Goal: Task Accomplishment & Management: Manage account settings

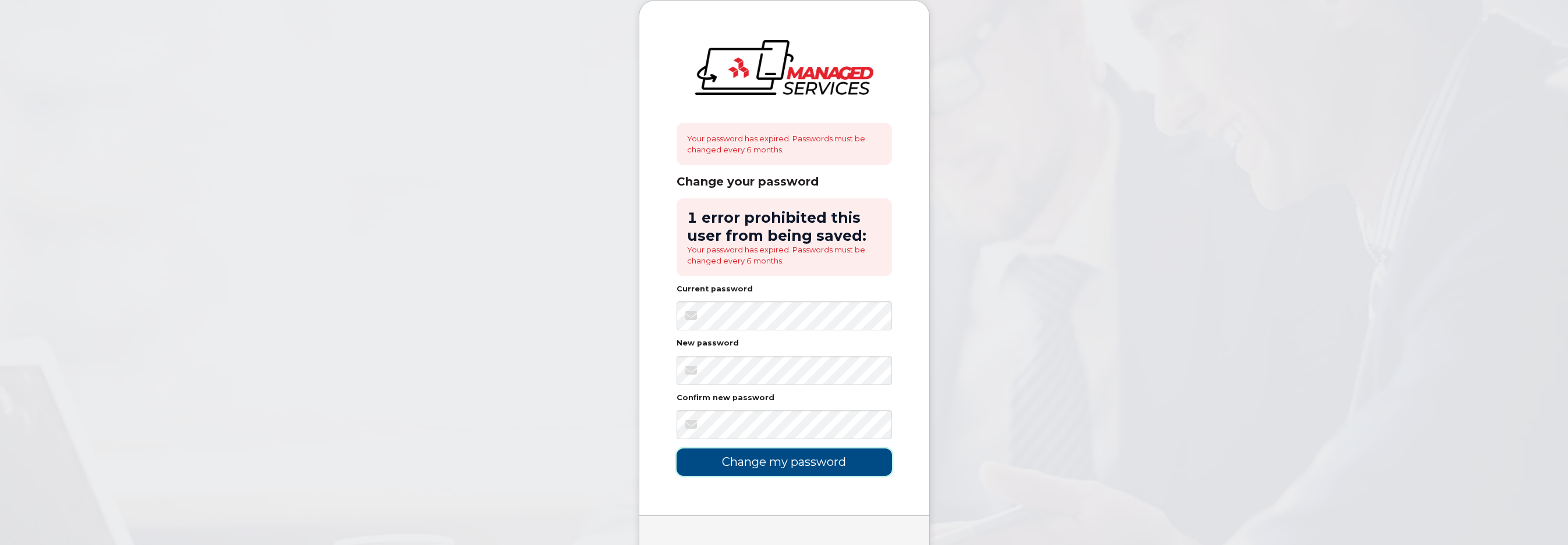
click at [784, 471] on input "Change my password" at bounding box center [784, 462] width 216 height 27
click at [1011, 101] on body "Your password has expired. Passwords must be changed every 6 months. Change you…" at bounding box center [784, 300] width 1568 height 600
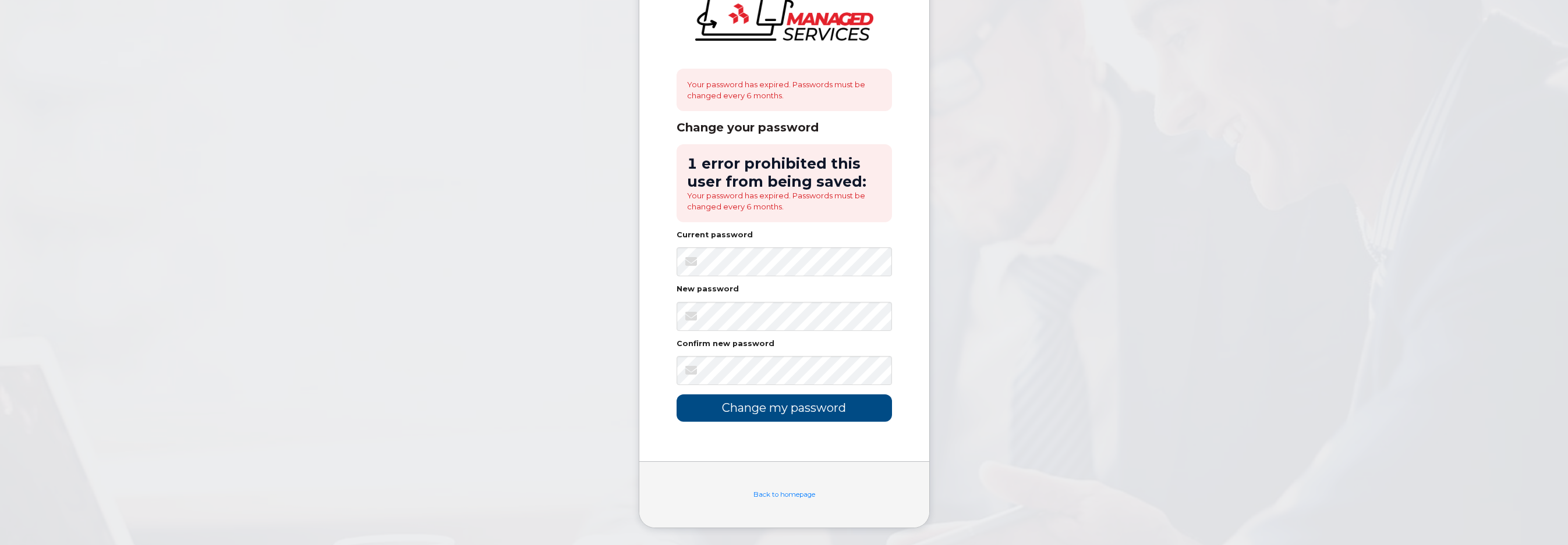
scroll to position [54, 0]
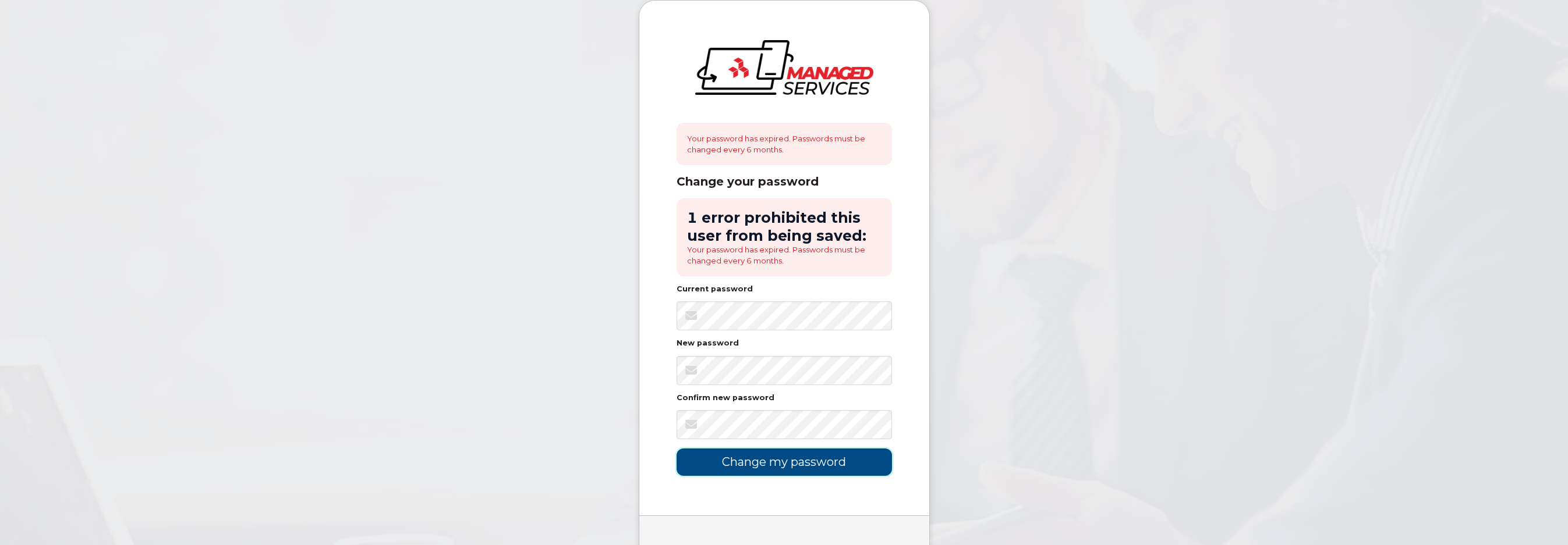
click at [781, 464] on input "Change my password" at bounding box center [784, 462] width 216 height 27
click at [796, 353] on div "New password" at bounding box center [784, 362] width 216 height 45
click at [879, 314] on keeper-lock "Open Keeper Popup" at bounding box center [876, 316] width 14 height 14
click at [832, 464] on input "Change my password" at bounding box center [784, 462] width 216 height 27
click at [809, 466] on input "Change my password" at bounding box center [784, 462] width 216 height 27
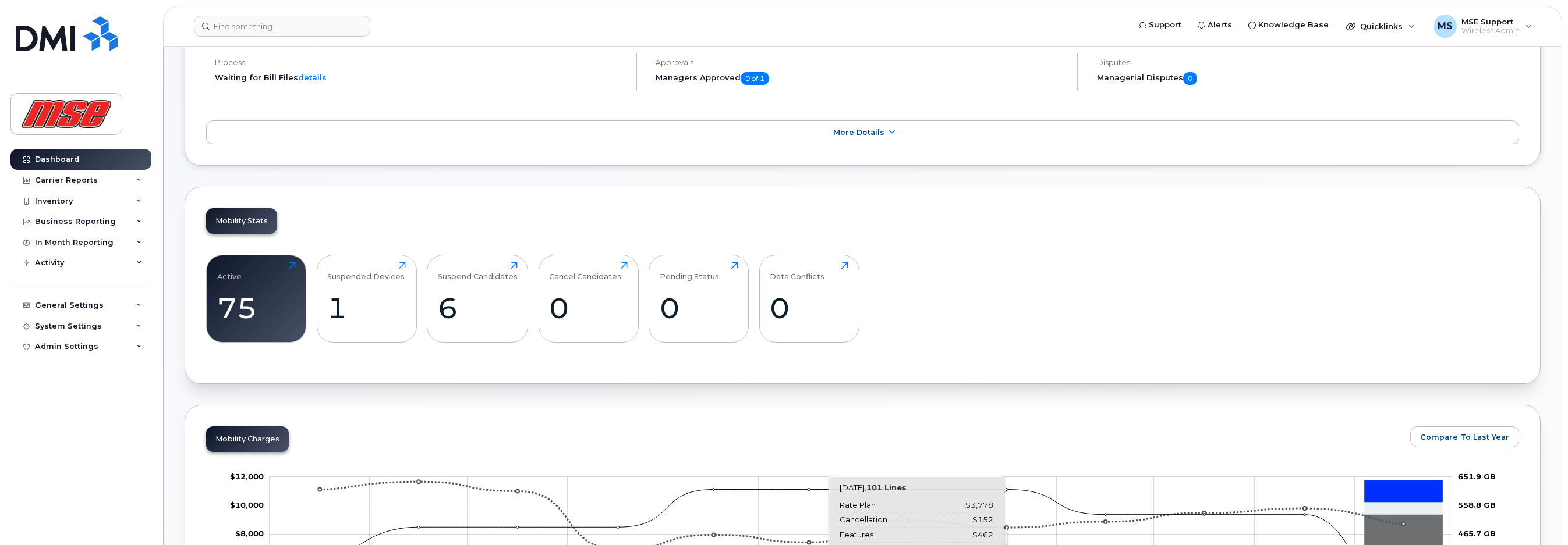
scroll to position [233, 0]
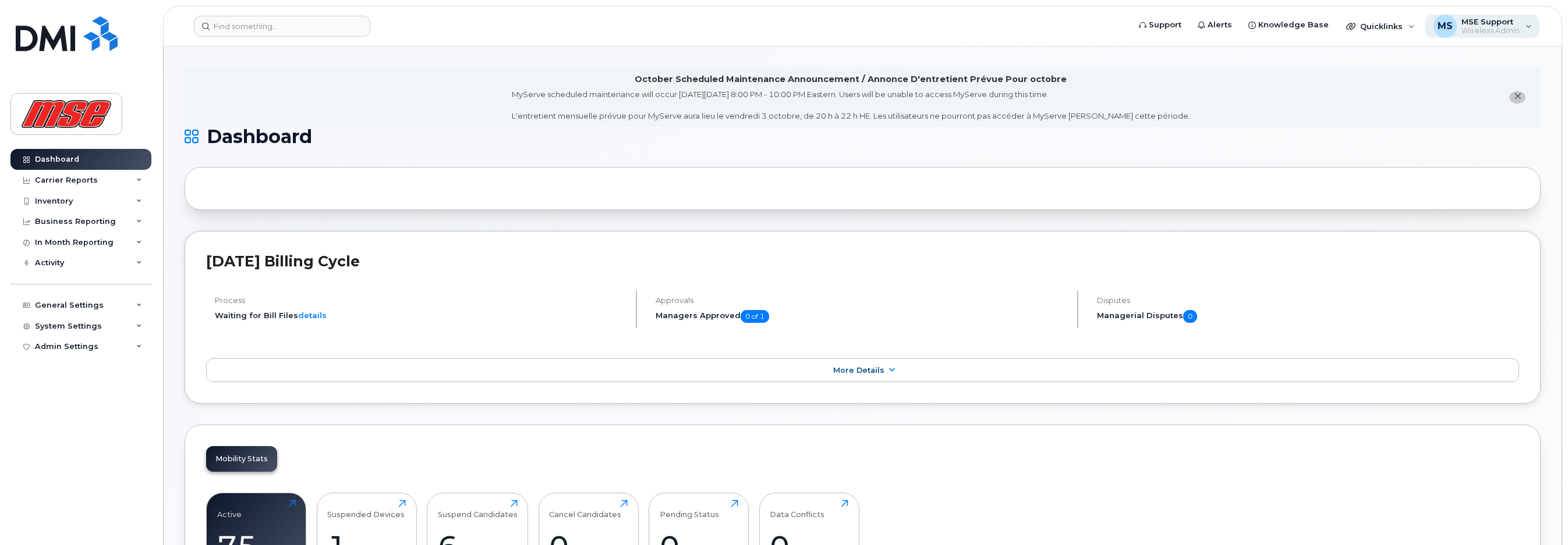
click at [1531, 27] on div "MS MSE Support Wireless Admin" at bounding box center [1483, 26] width 114 height 23
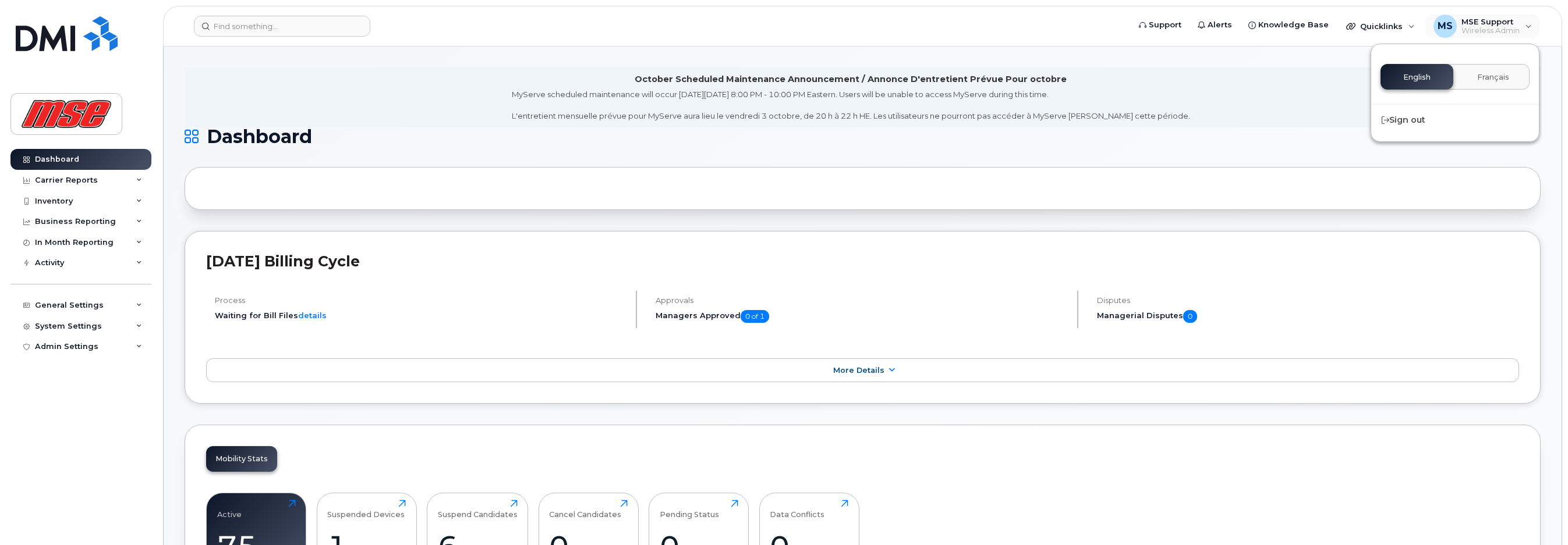
click at [85, 323] on div "System Settings" at bounding box center [67, 327] width 67 height 9
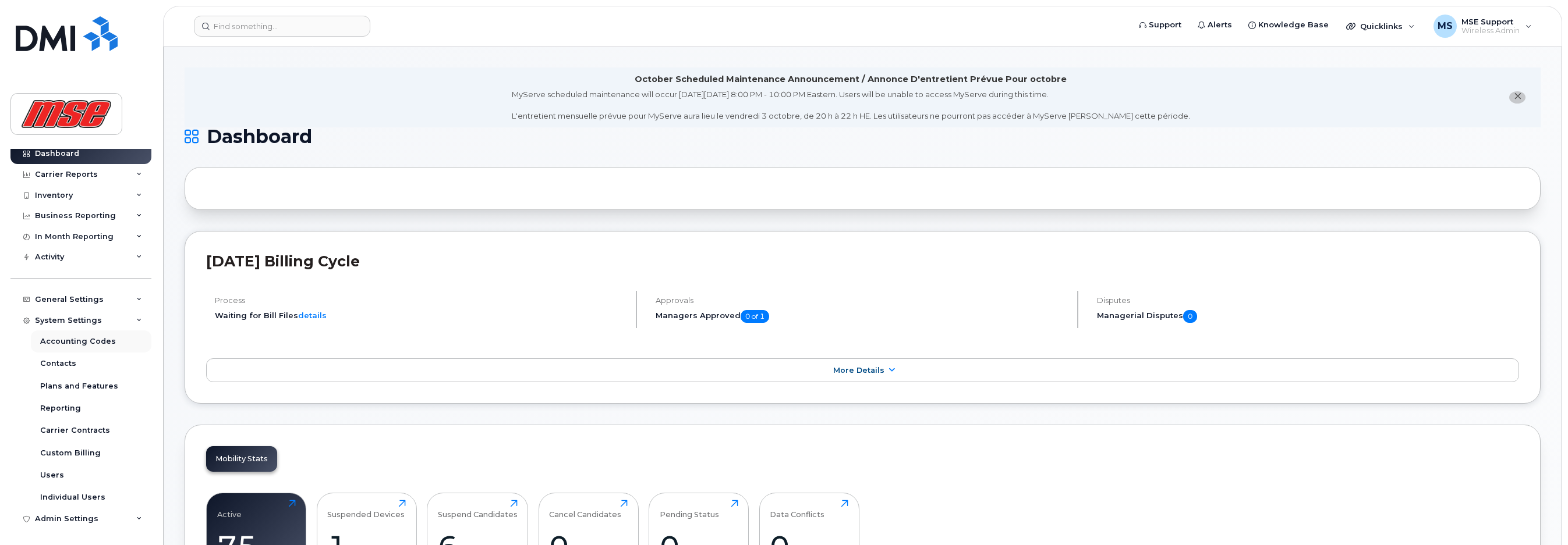
scroll to position [7, 0]
click at [56, 322] on div "System Settings" at bounding box center [67, 319] width 67 height 9
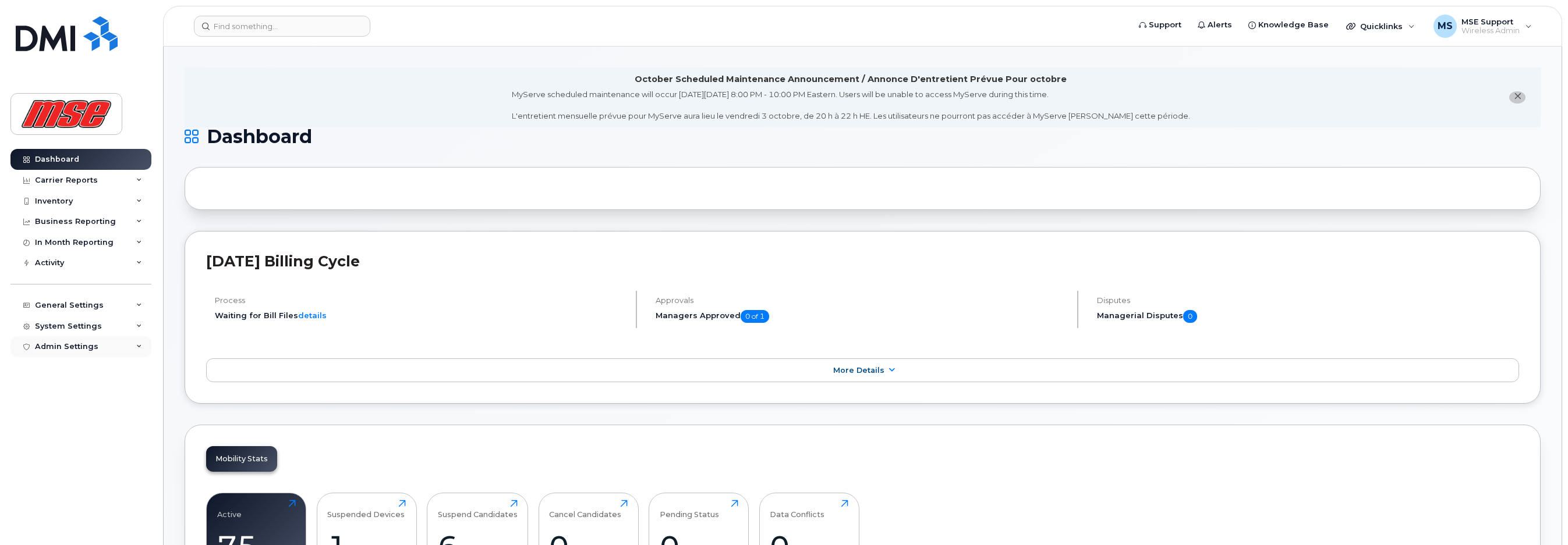
click at [74, 347] on div "Admin Settings" at bounding box center [67, 346] width 64 height 9
click at [77, 328] on div "System Settings" at bounding box center [67, 327] width 67 height 9
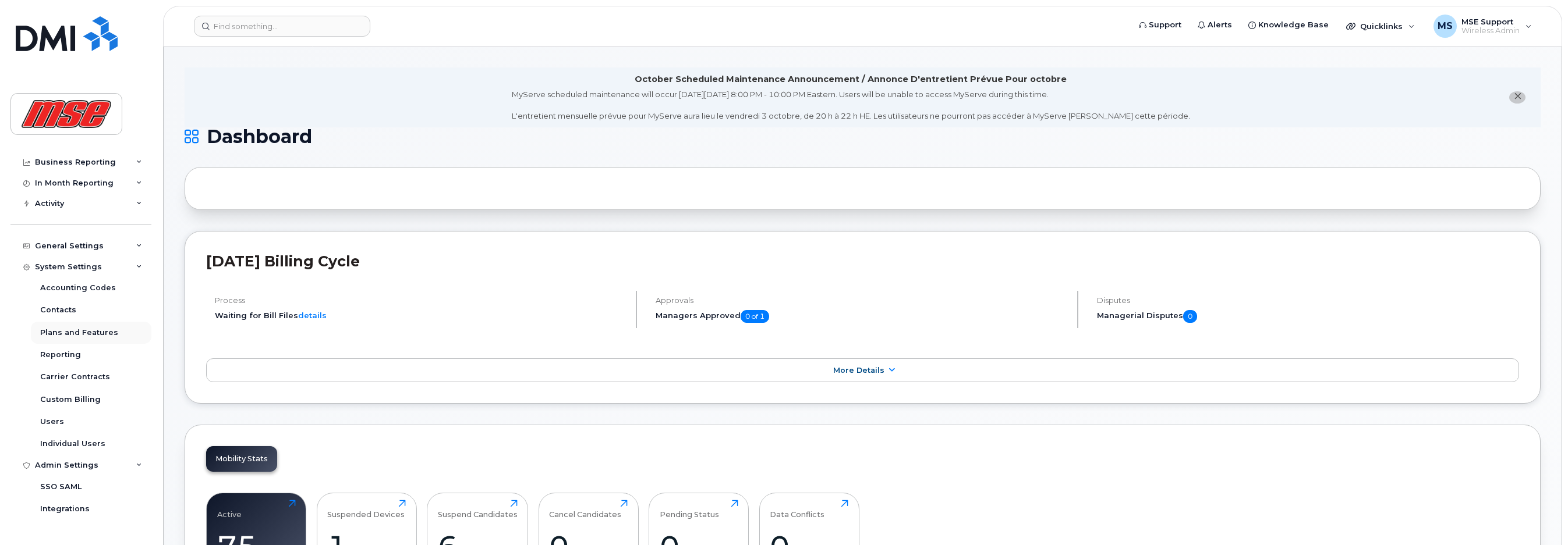
scroll to position [74, 0]
click at [1530, 23] on div "MS MSE Support Wireless Admin" at bounding box center [1483, 26] width 114 height 23
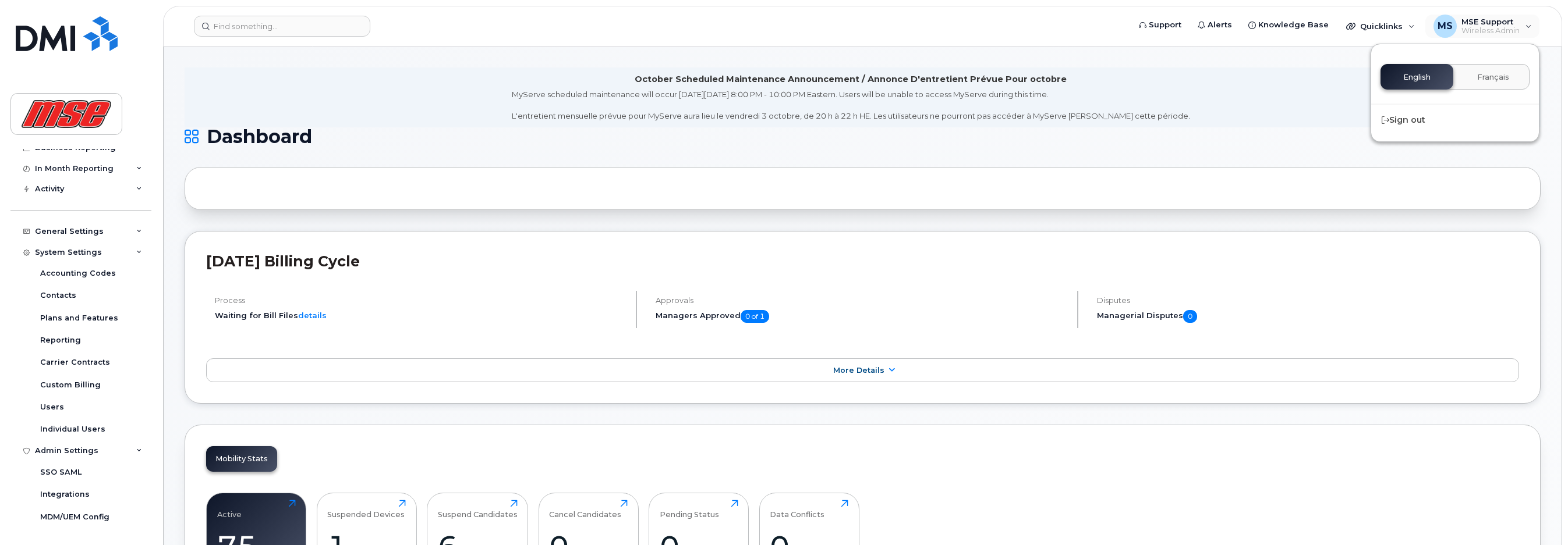
click at [1420, 78] on div "English Français" at bounding box center [1455, 76] width 149 height 25
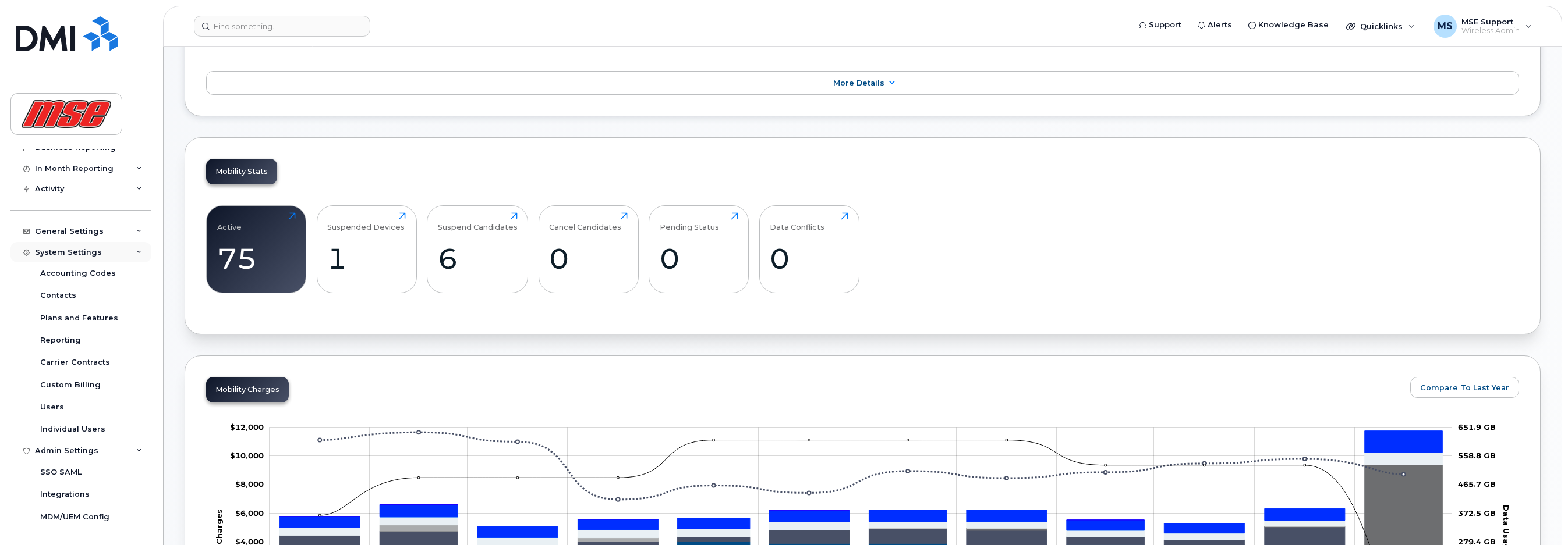
scroll to position [291, 0]
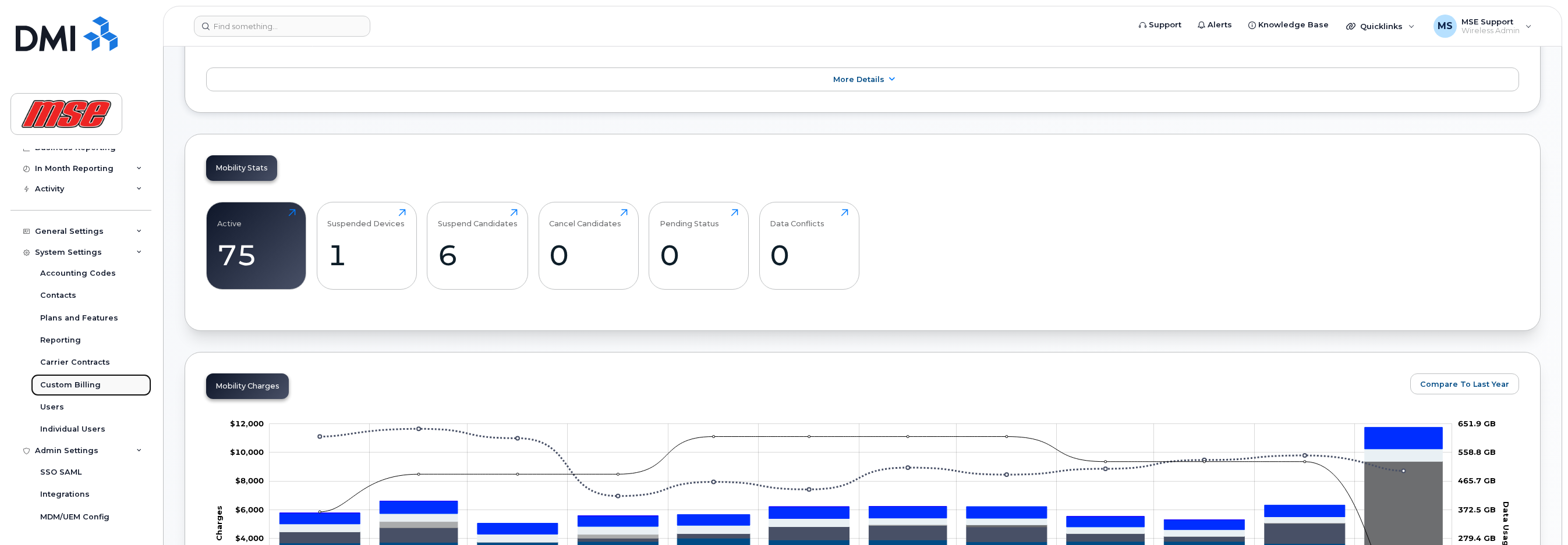
click at [83, 388] on div "Custom Billing" at bounding box center [70, 385] width 61 height 10
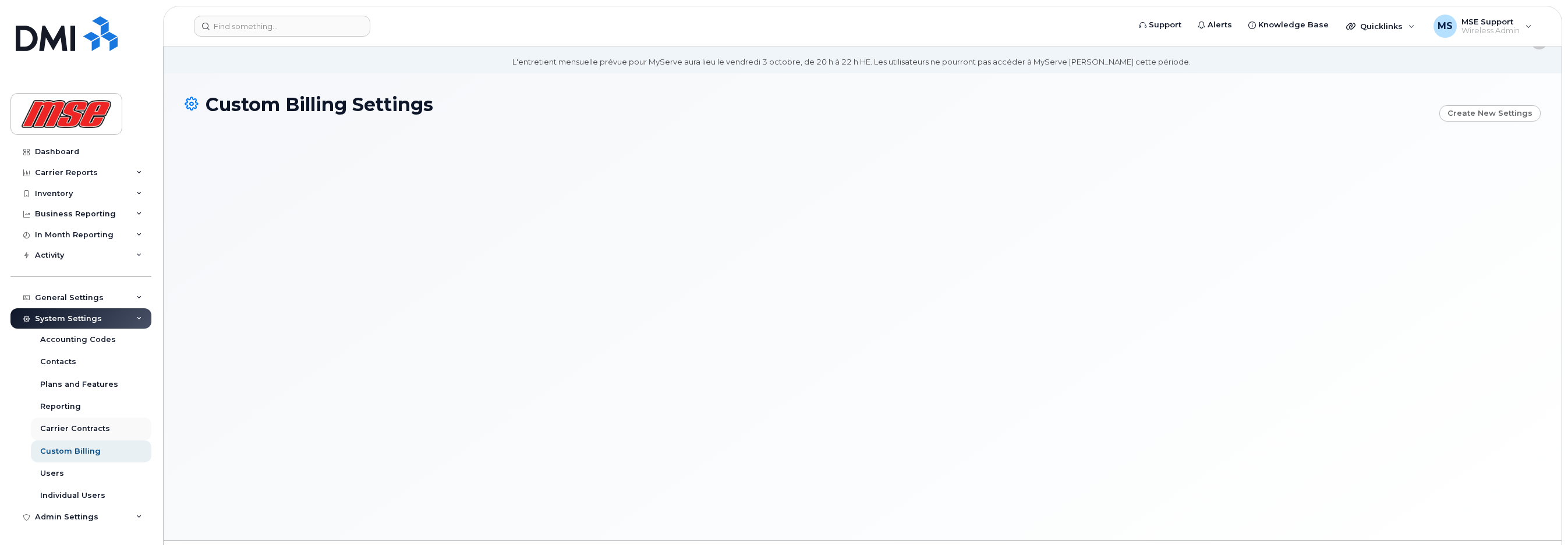
scroll to position [66, 0]
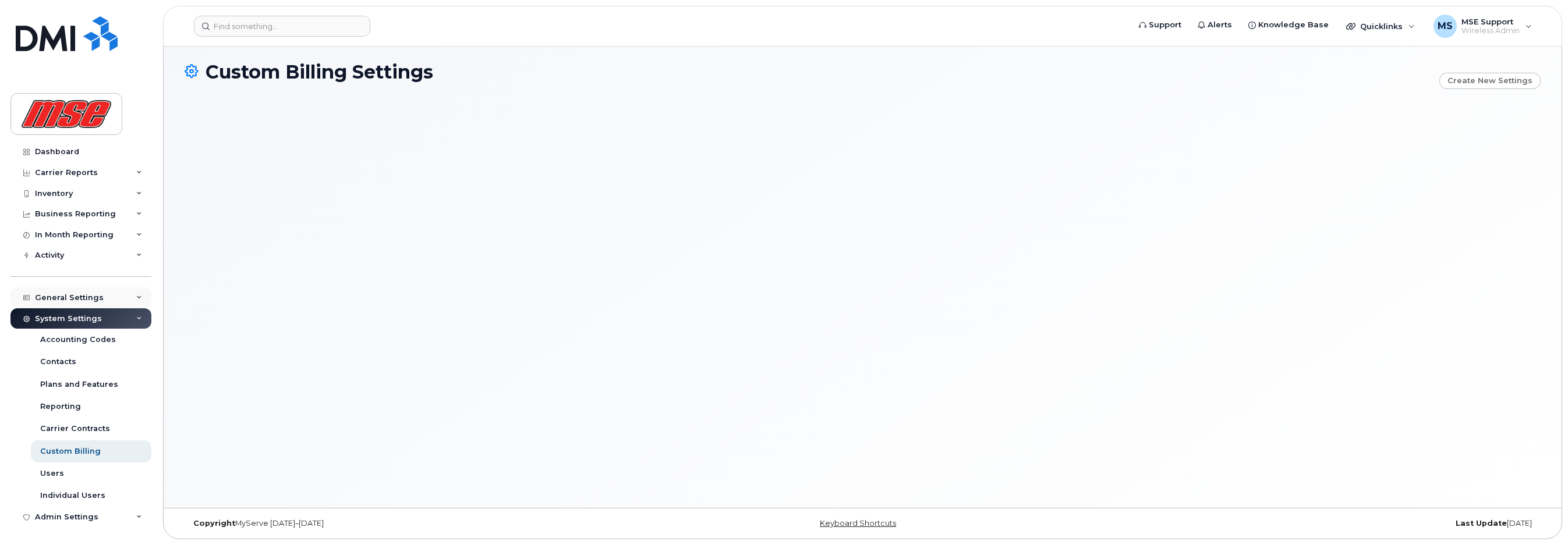
click at [86, 296] on div "General Settings" at bounding box center [68, 298] width 68 height 9
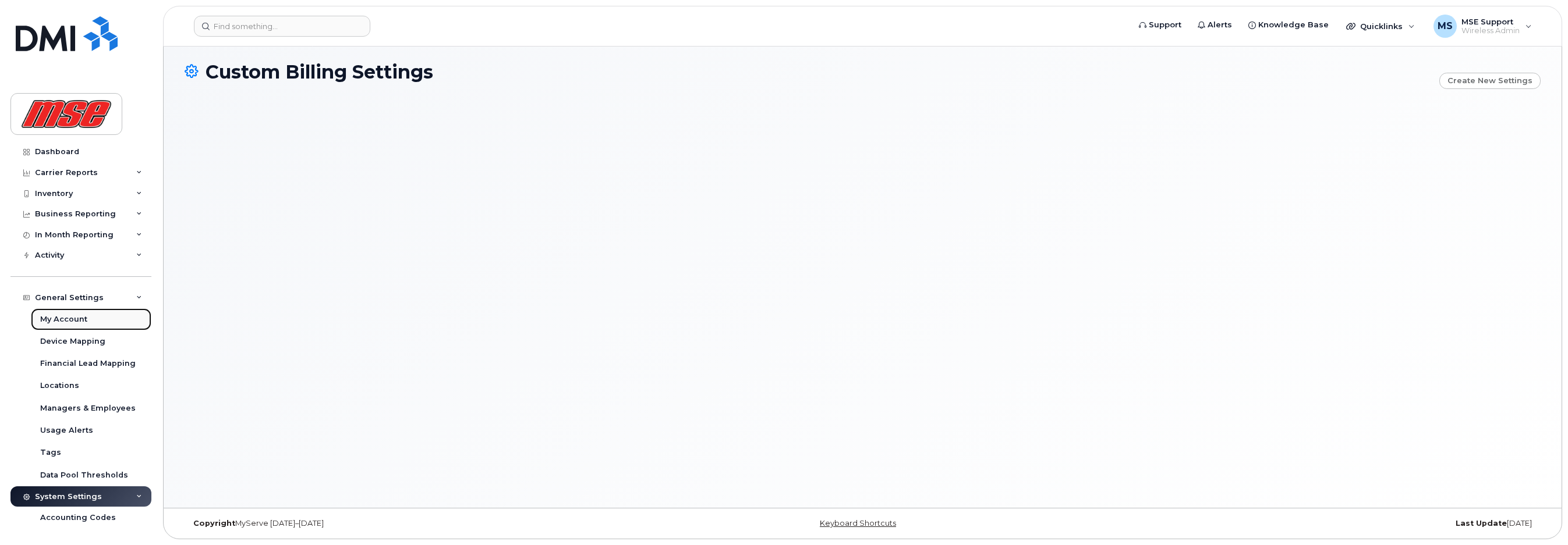
click at [75, 315] on div "My Account" at bounding box center [64, 319] width 47 height 10
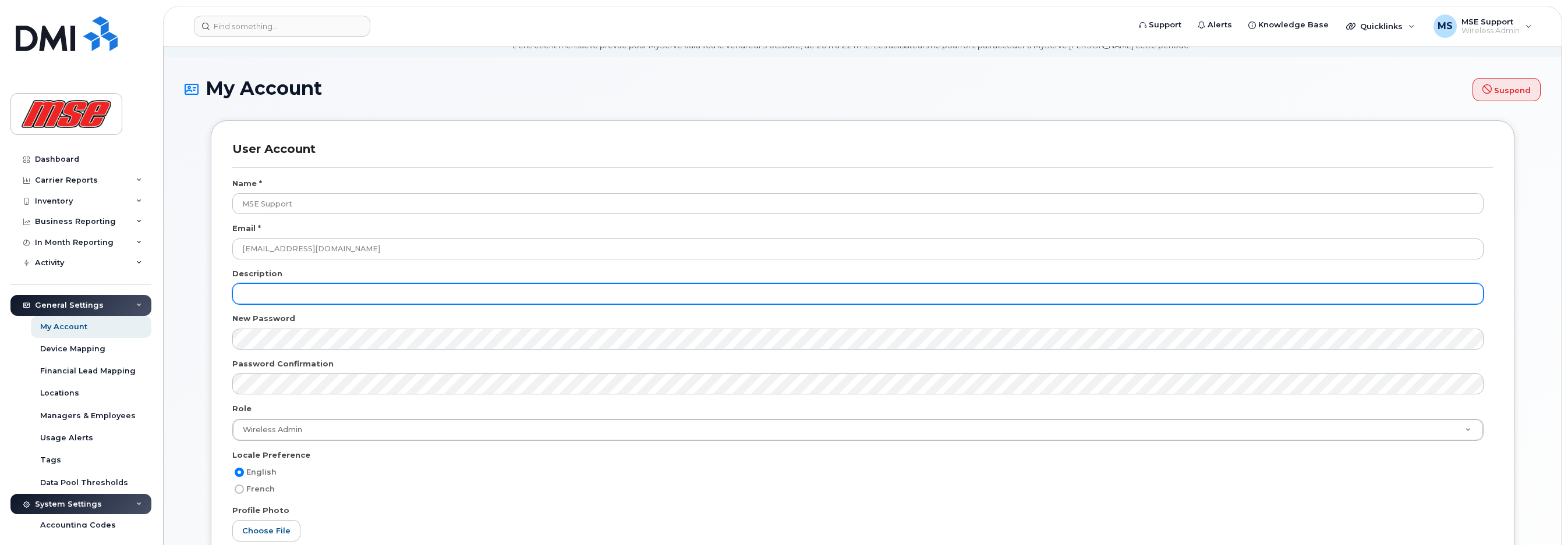
scroll to position [174, 0]
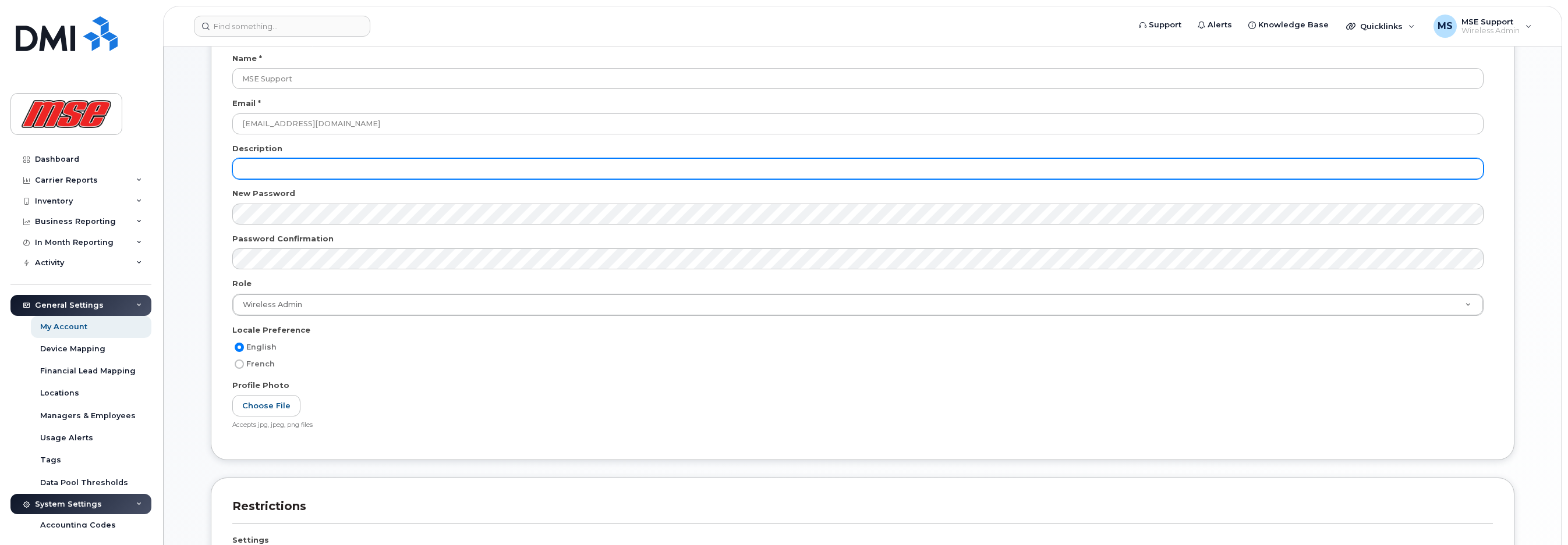
click at [333, 171] on input "text" at bounding box center [858, 169] width 1251 height 21
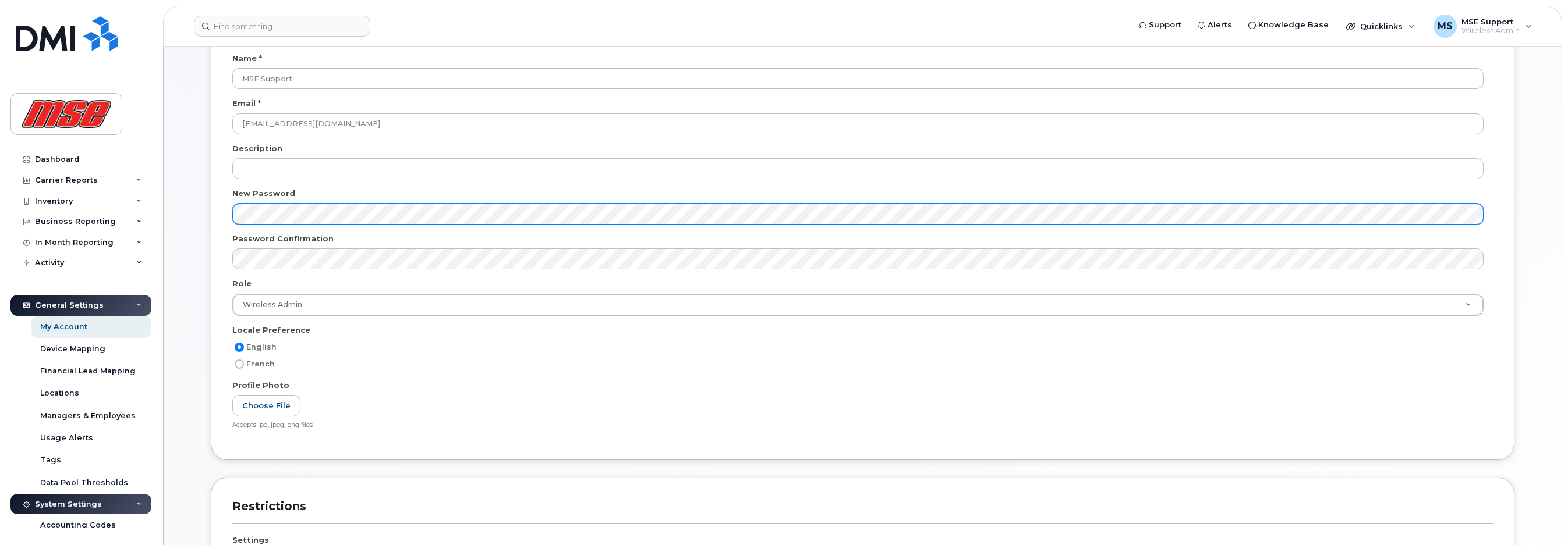
click at [195, 213] on div "User Account Name * MSE Support Email * support@mseinc.ca Description New Passw…" at bounding box center [862, 405] width 1338 height 818
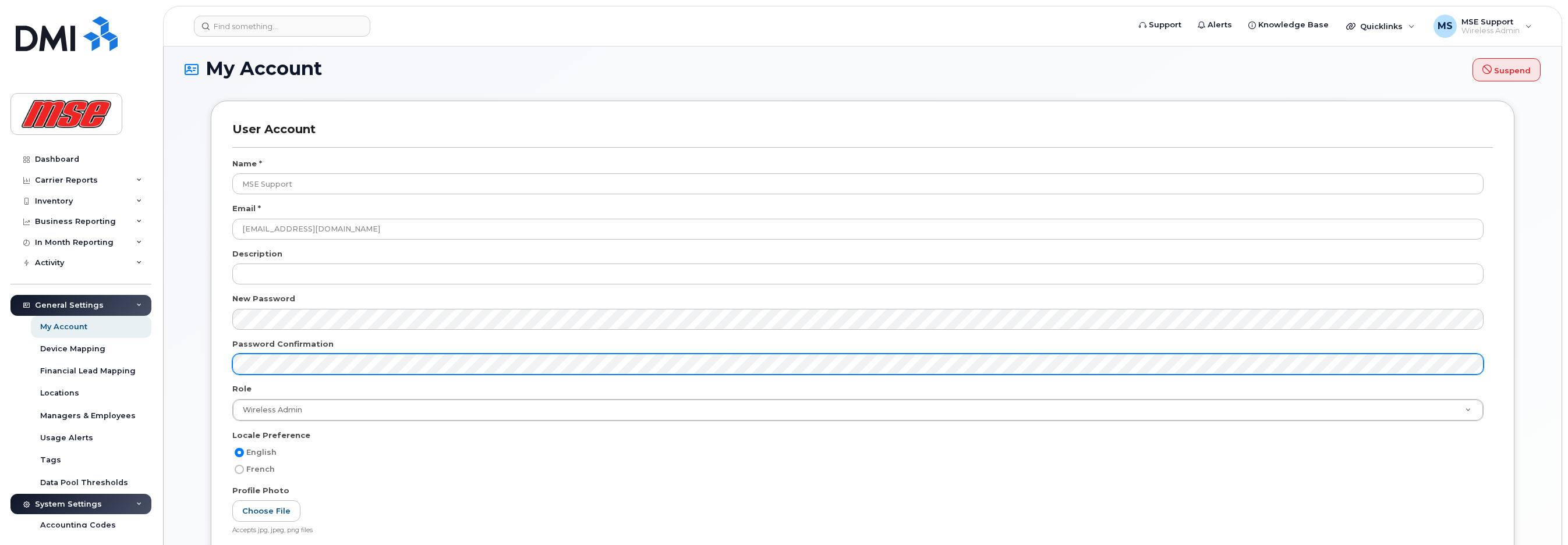
scroll to position [58, 0]
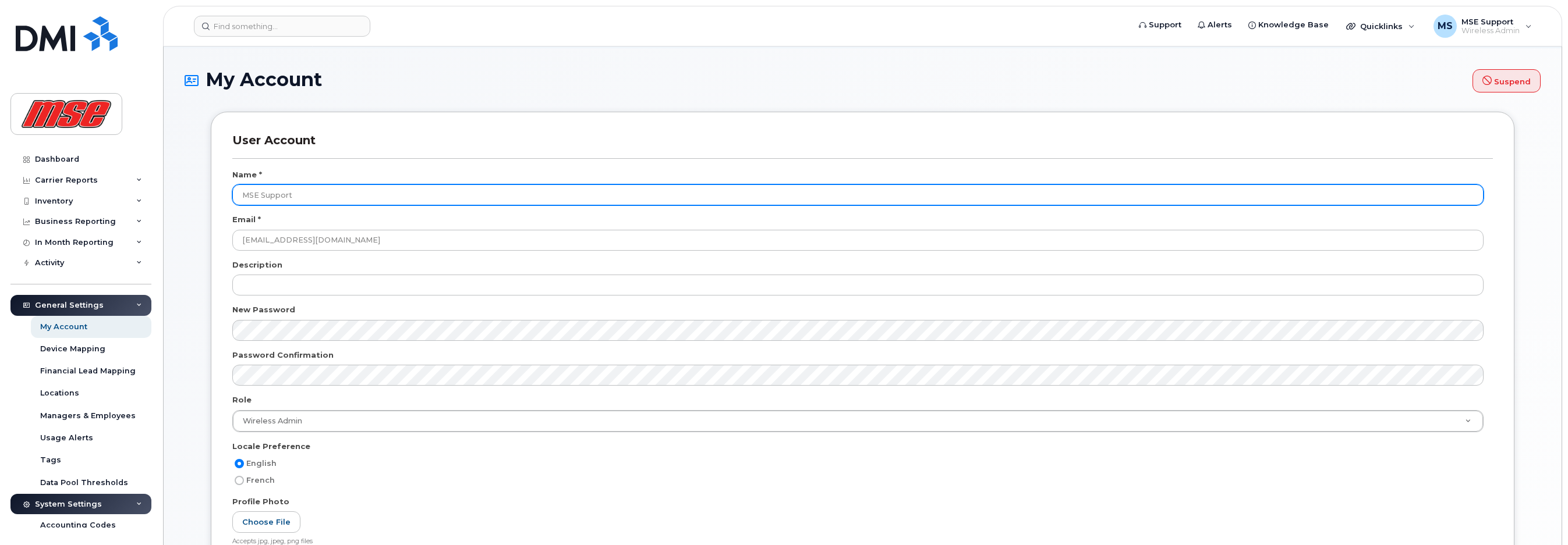
click at [384, 199] on input "MSE Support" at bounding box center [858, 195] width 1251 height 21
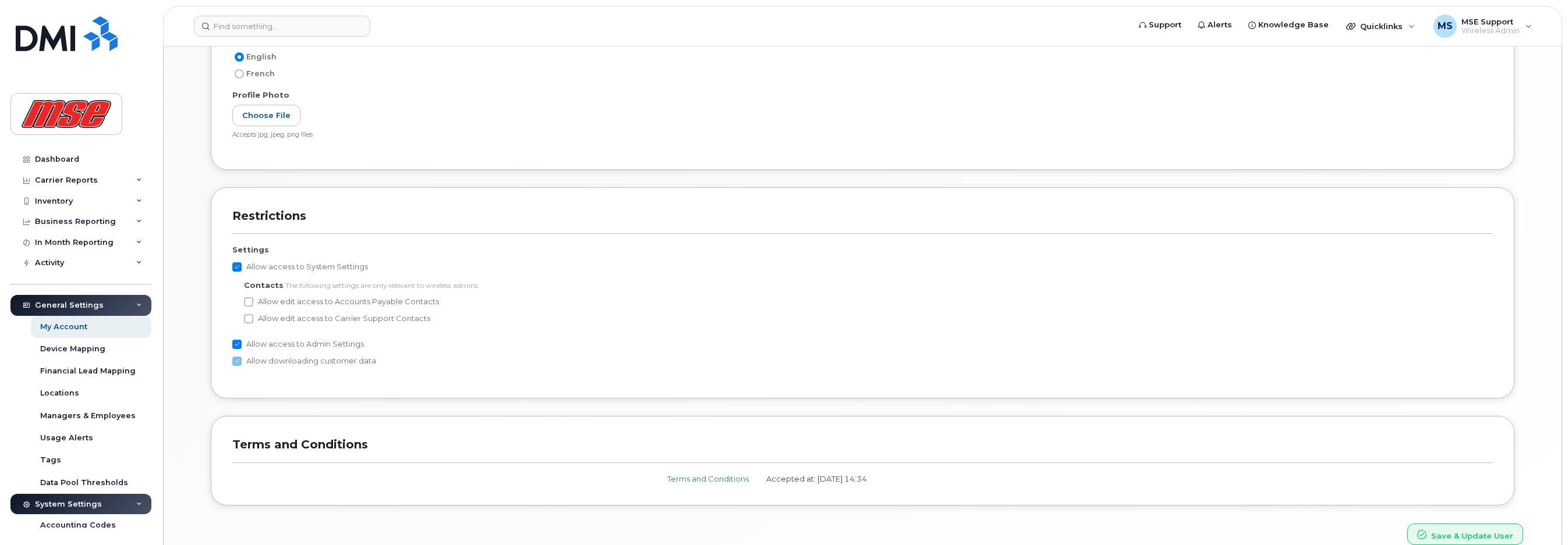
scroll to position [523, 0]
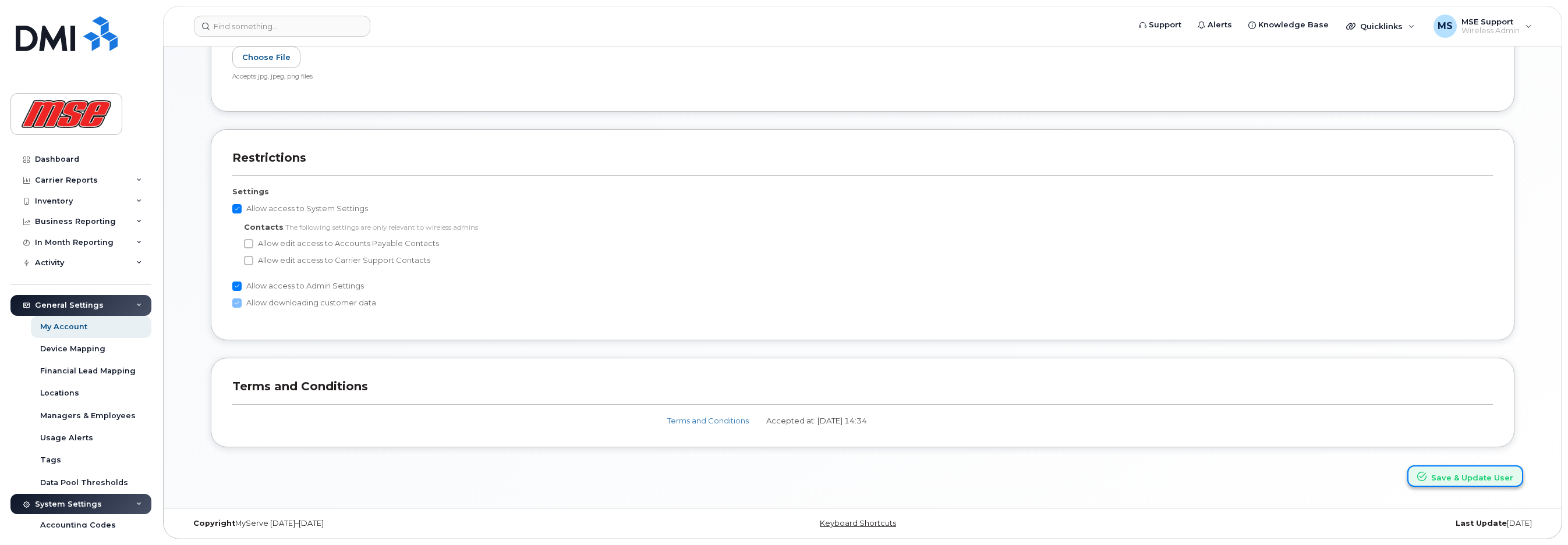
click at [1456, 478] on button "Save & Update User" at bounding box center [1466, 476] width 116 height 22
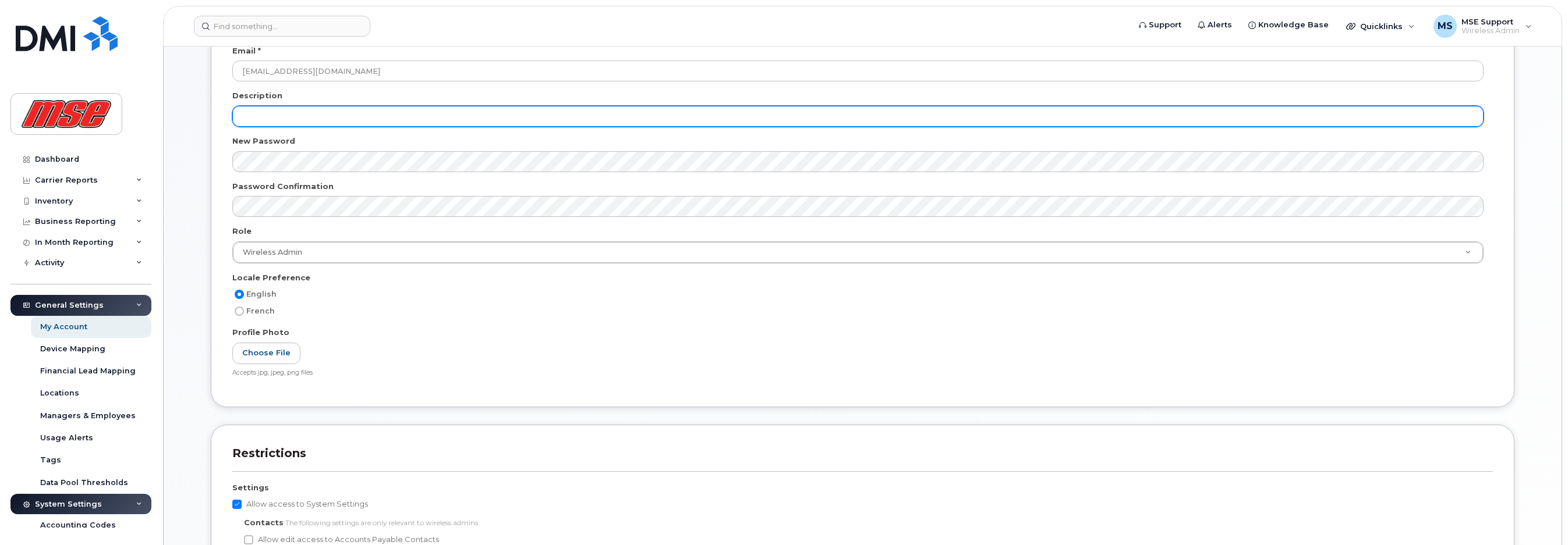
scroll to position [291, 0]
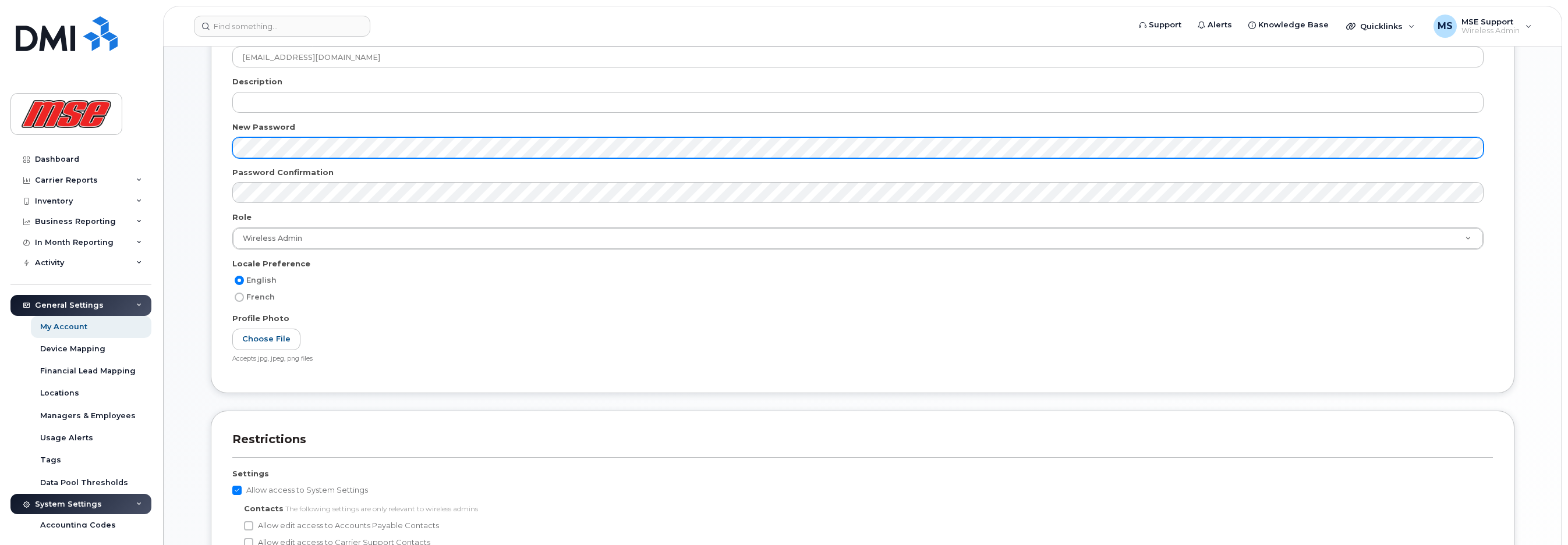
click at [187, 142] on div "User Account Name * MSE Support Email * support@mseinc.ca Description New Passw…" at bounding box center [862, 349] width 1356 height 841
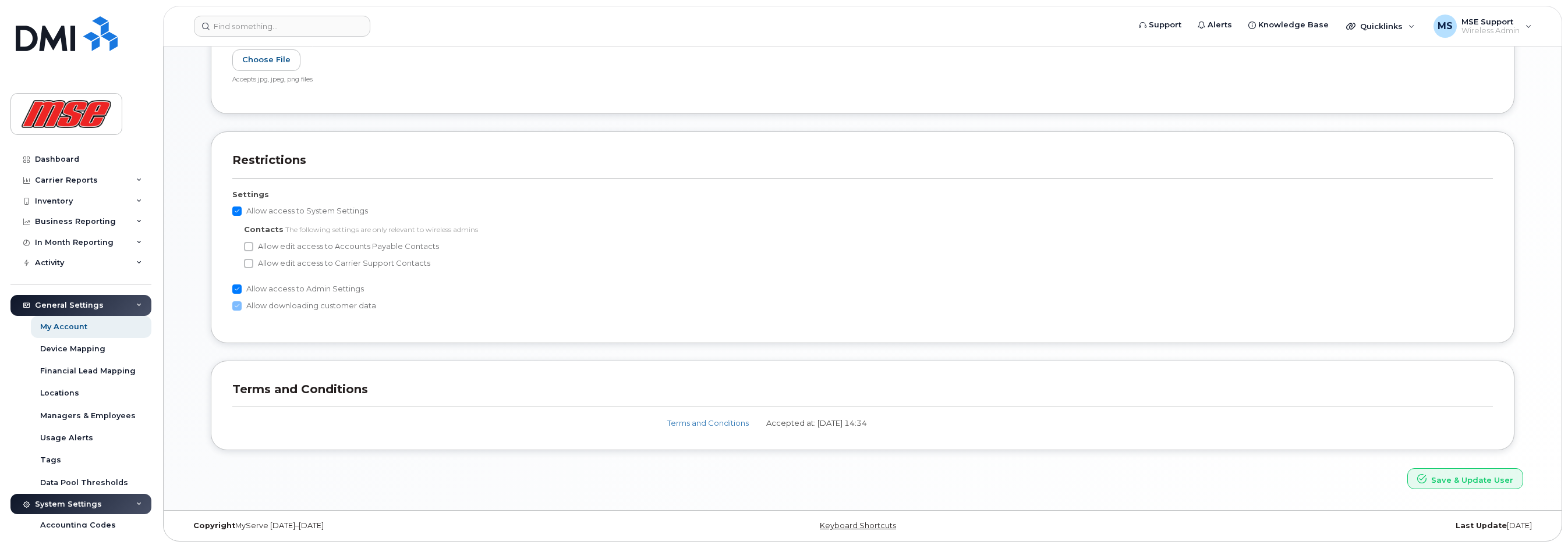
scroll to position [572, 0]
click at [1477, 477] on button "Save & Update User" at bounding box center [1466, 477] width 116 height 22
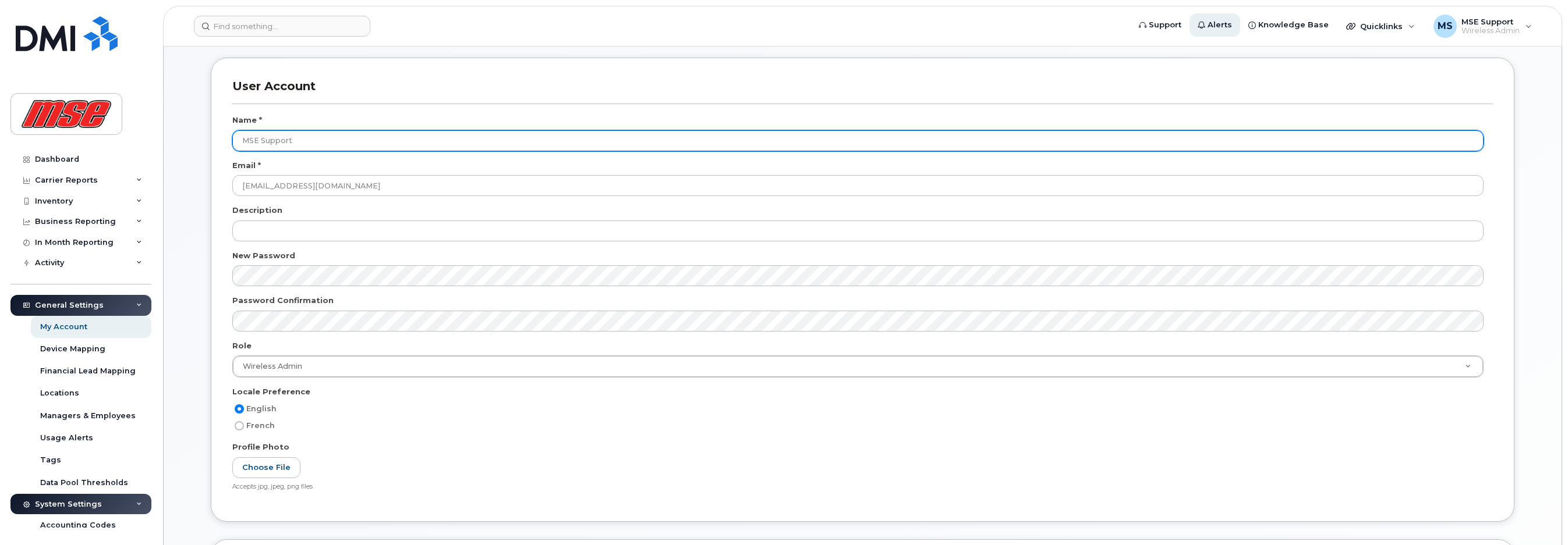
scroll to position [174, 0]
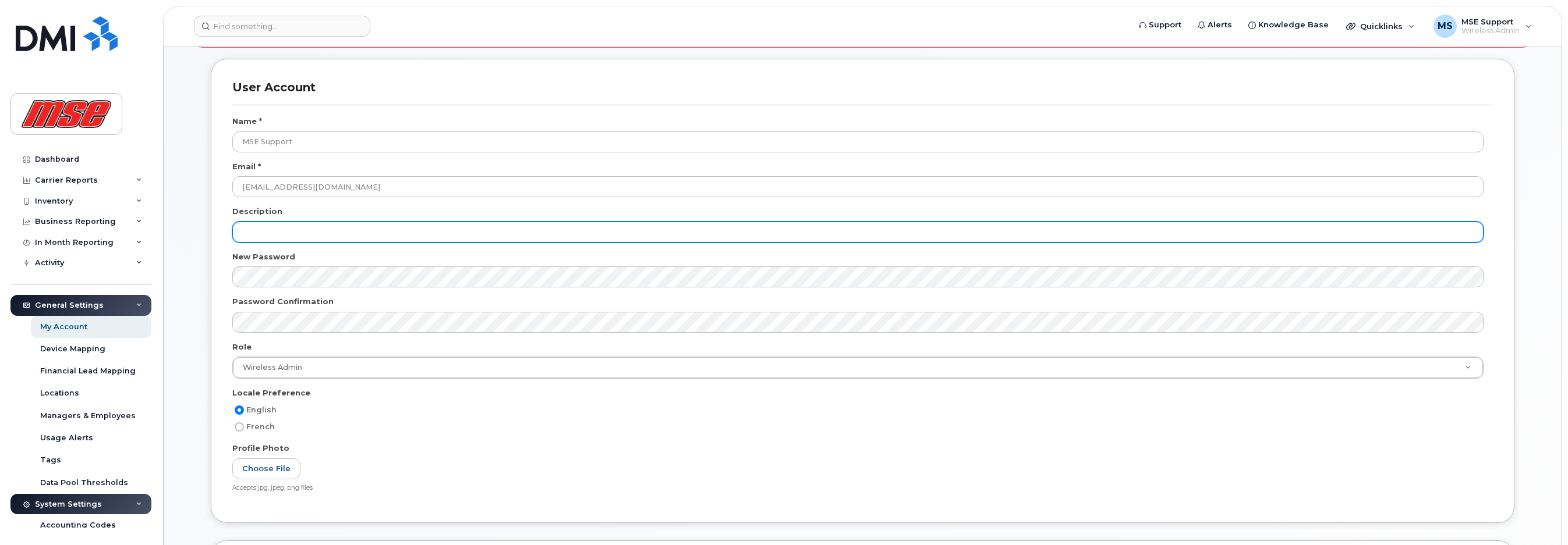
click at [261, 231] on input "text" at bounding box center [858, 232] width 1251 height 21
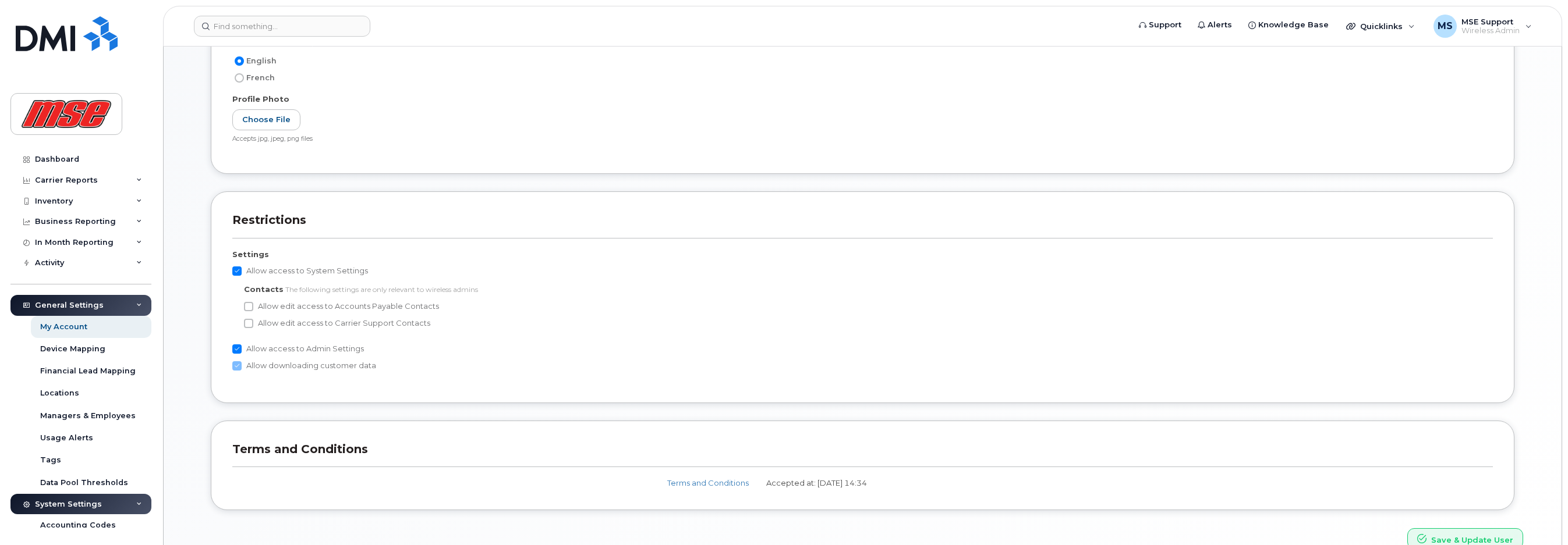
scroll to position [586, 0]
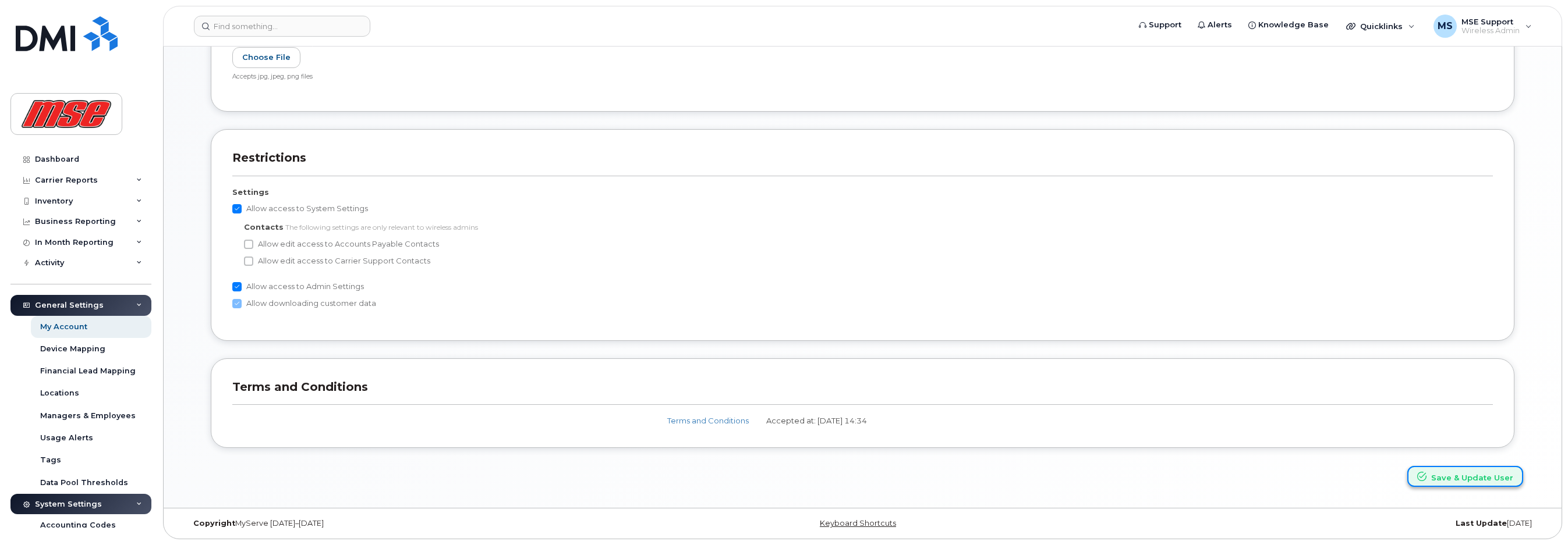
click at [1461, 479] on button "Save & Update User" at bounding box center [1466, 477] width 116 height 22
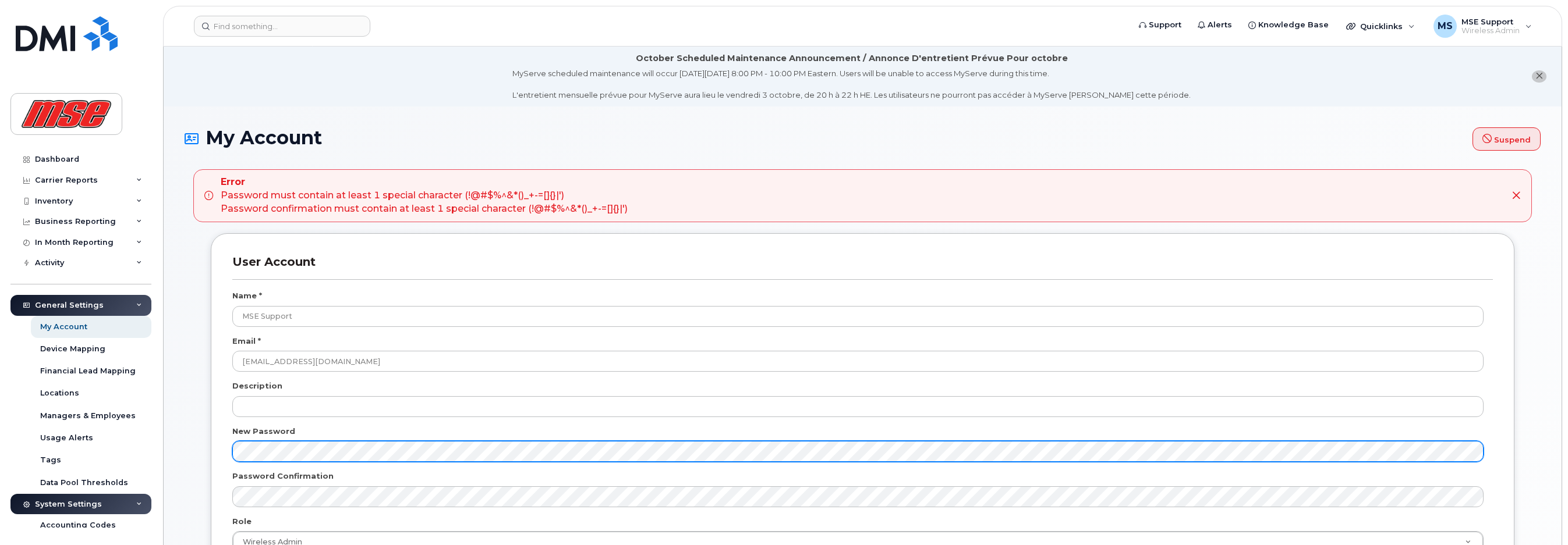
click at [213, 453] on div "User Account Name * MSE Support Email * support@mseinc.ca Description New Passw…" at bounding box center [862, 465] width 1304 height 464
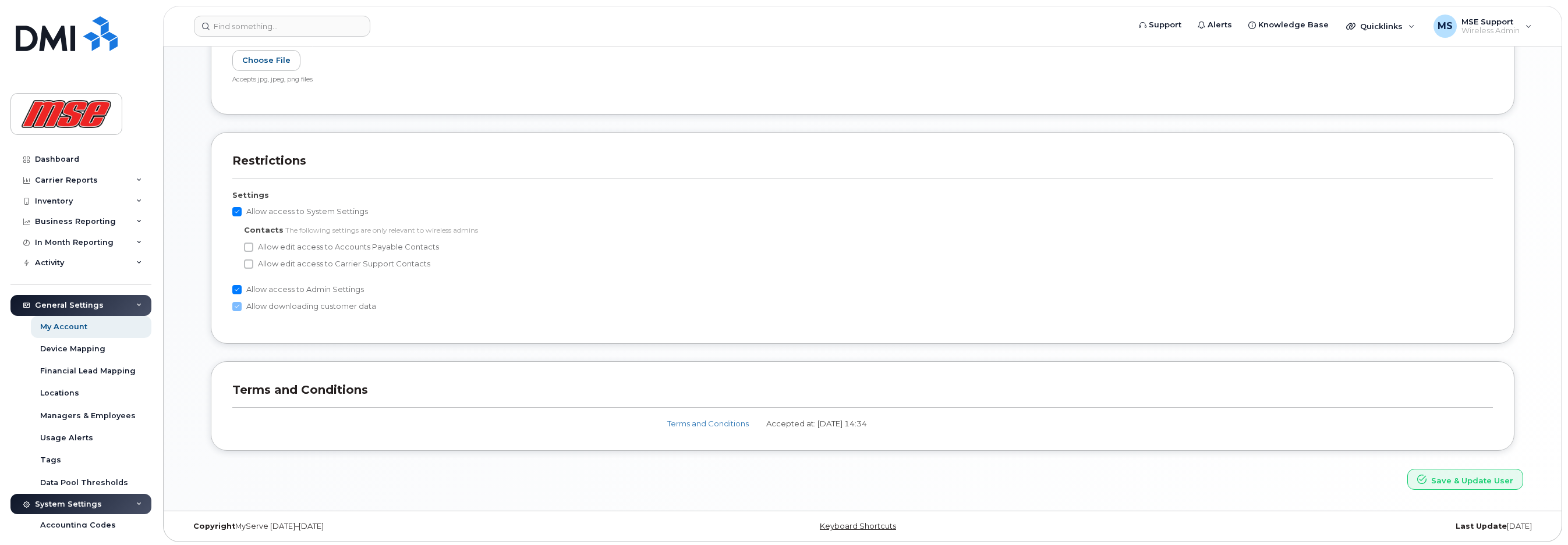
scroll to position [586, 0]
click at [1439, 475] on button "Save & Update User" at bounding box center [1466, 477] width 116 height 22
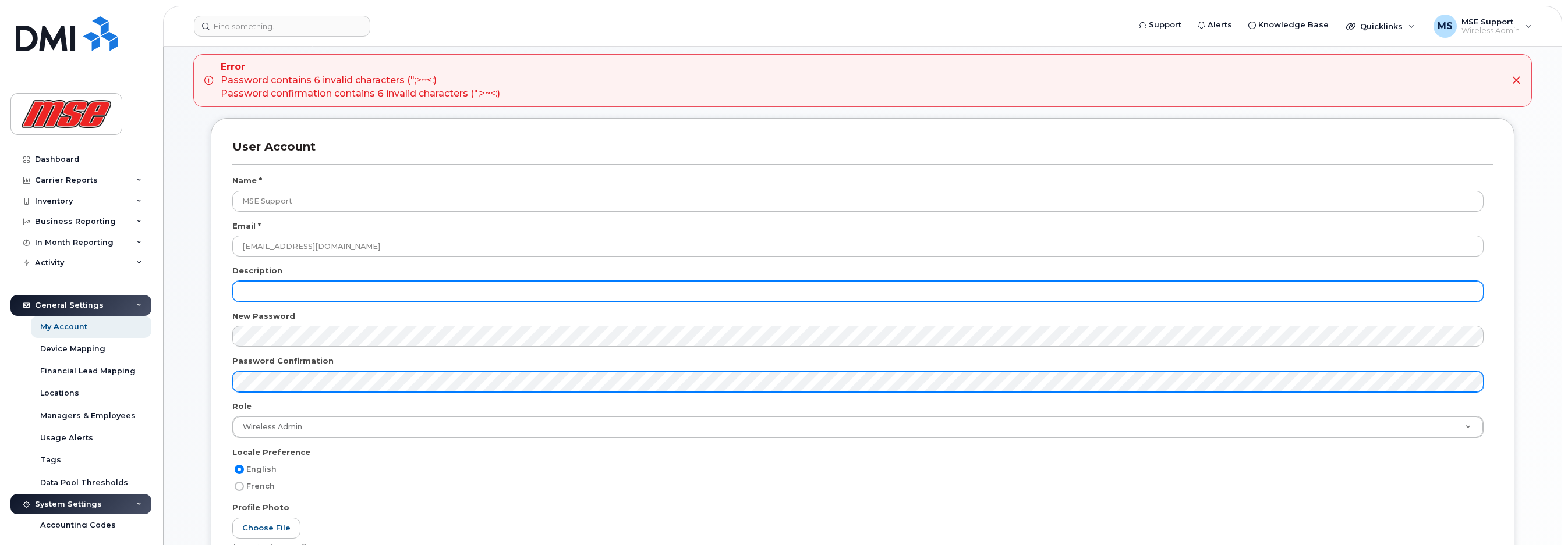
scroll to position [116, 0]
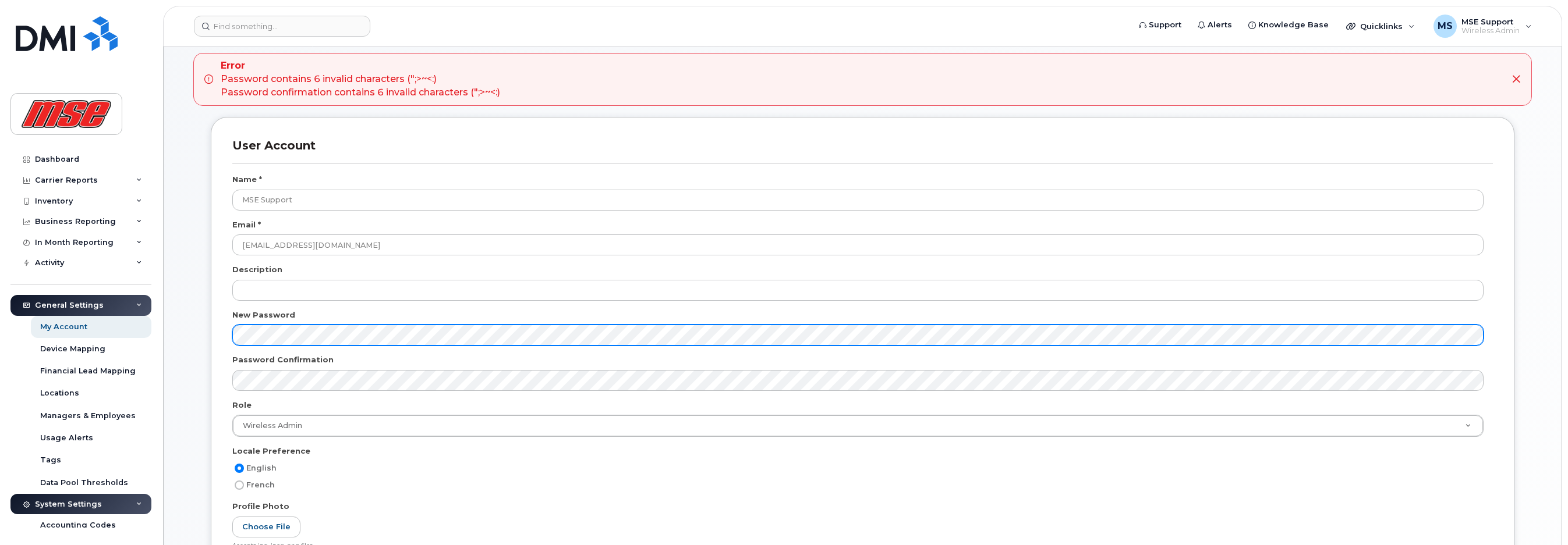
click at [227, 334] on div "User Account Name * MSE Support Email * support@mseinc.ca Description New Passw…" at bounding box center [862, 349] width 1304 height 464
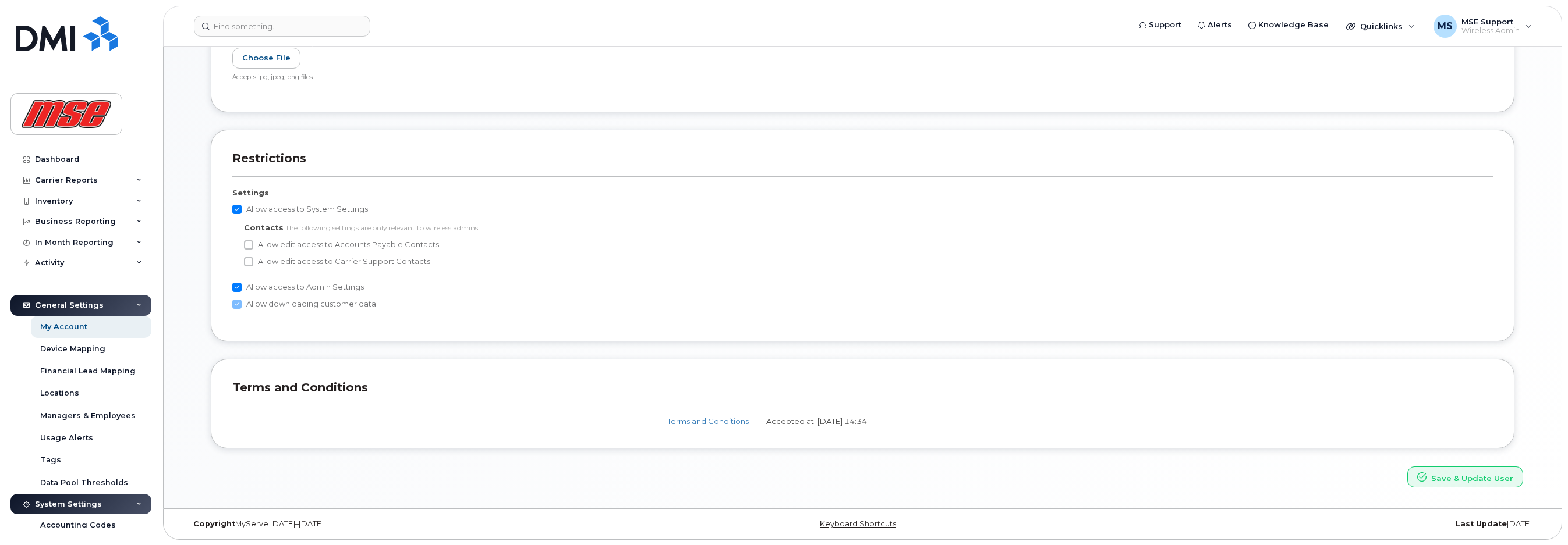
scroll to position [586, 0]
click at [1439, 476] on button "Save & Update User" at bounding box center [1466, 477] width 116 height 22
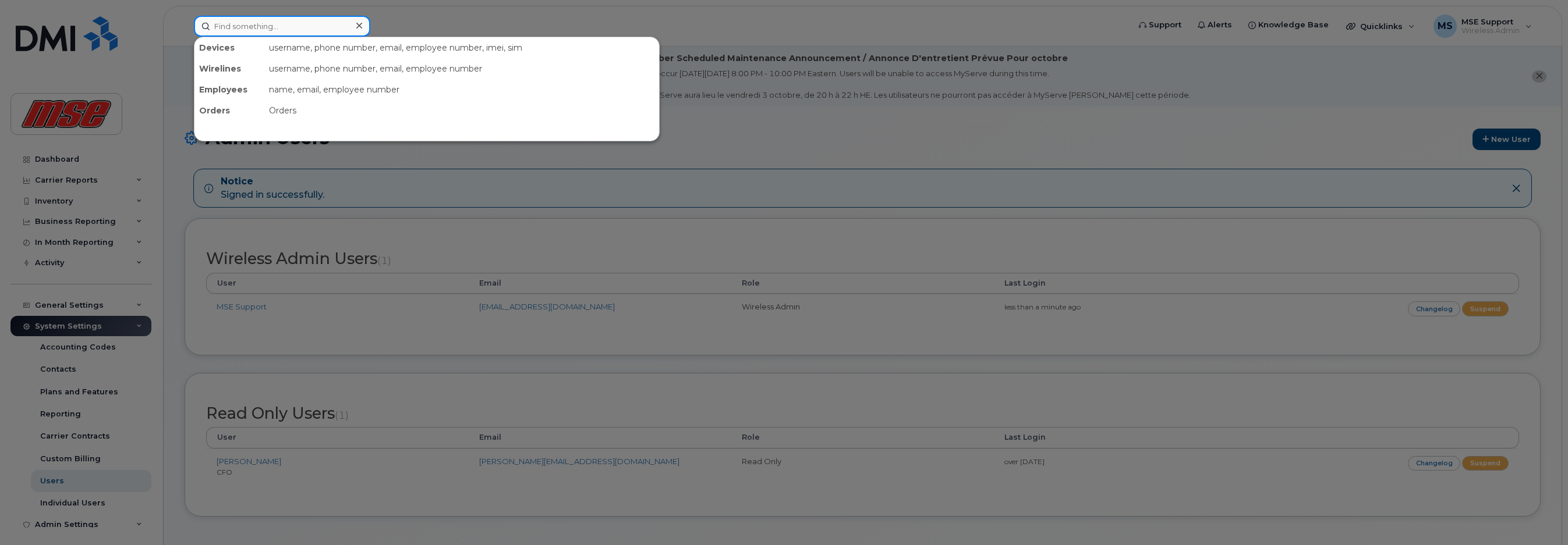
click at [298, 28] on input at bounding box center [282, 26] width 176 height 21
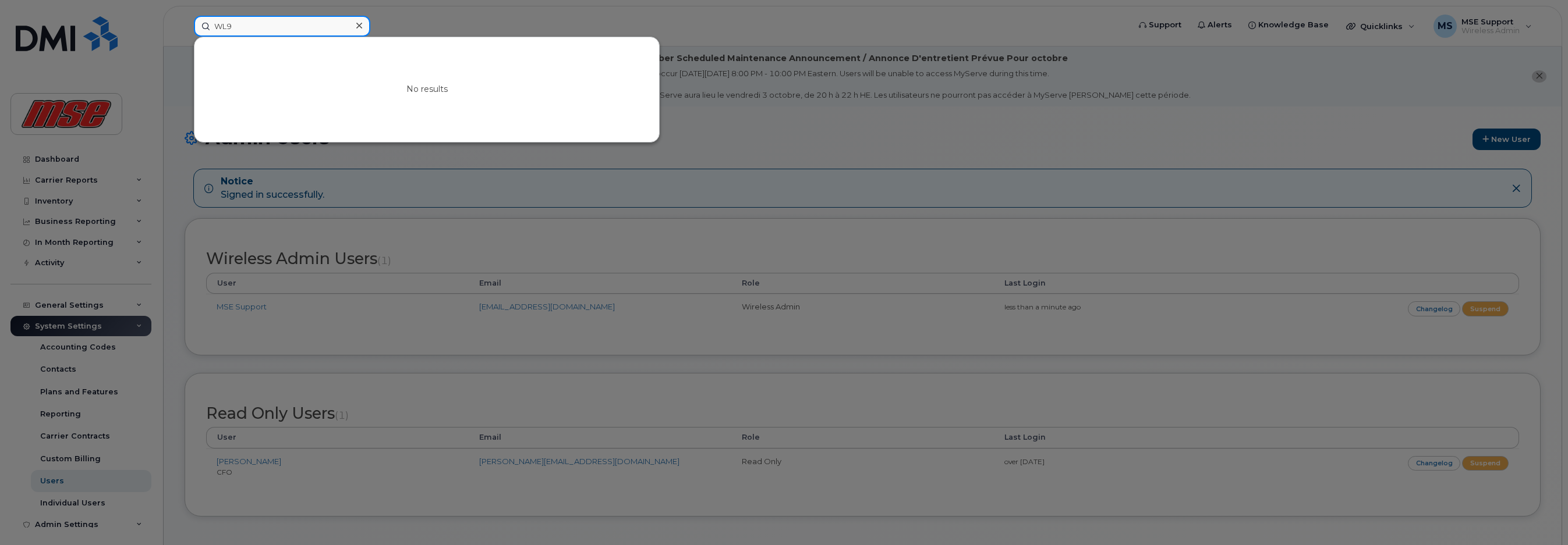
type input "WL9"
click at [476, 30] on div at bounding box center [784, 272] width 1568 height 545
